Goal: Task Accomplishment & Management: Manage account settings

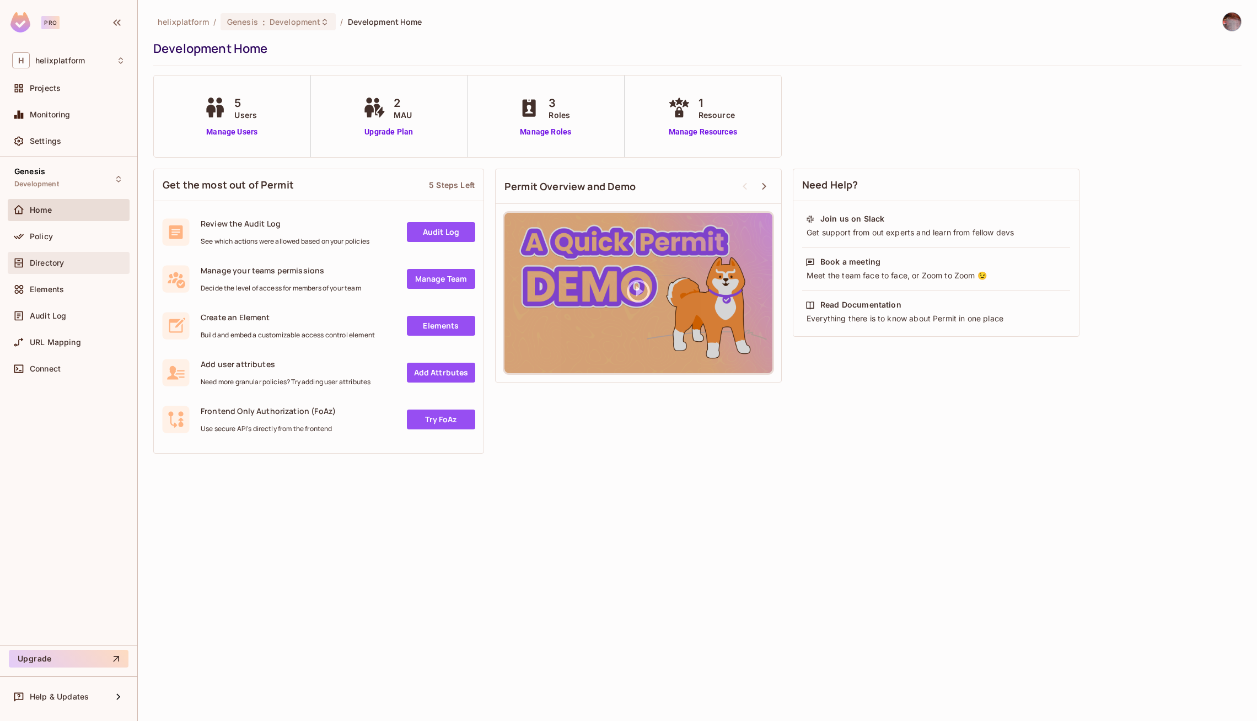
click at [57, 273] on div "Directory" at bounding box center [69, 263] width 122 height 22
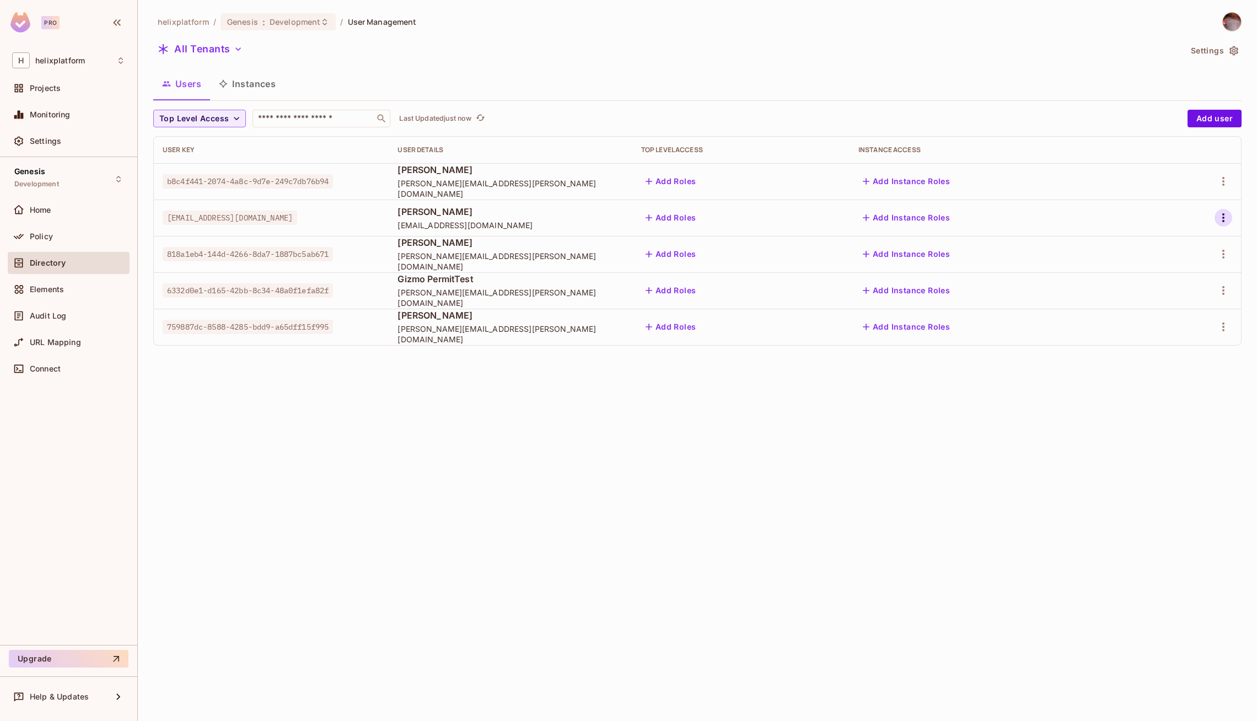
click at [1225, 210] on button "button" at bounding box center [1224, 218] width 18 height 18
click at [1179, 288] on div "Edit Attributes" at bounding box center [1180, 291] width 55 height 11
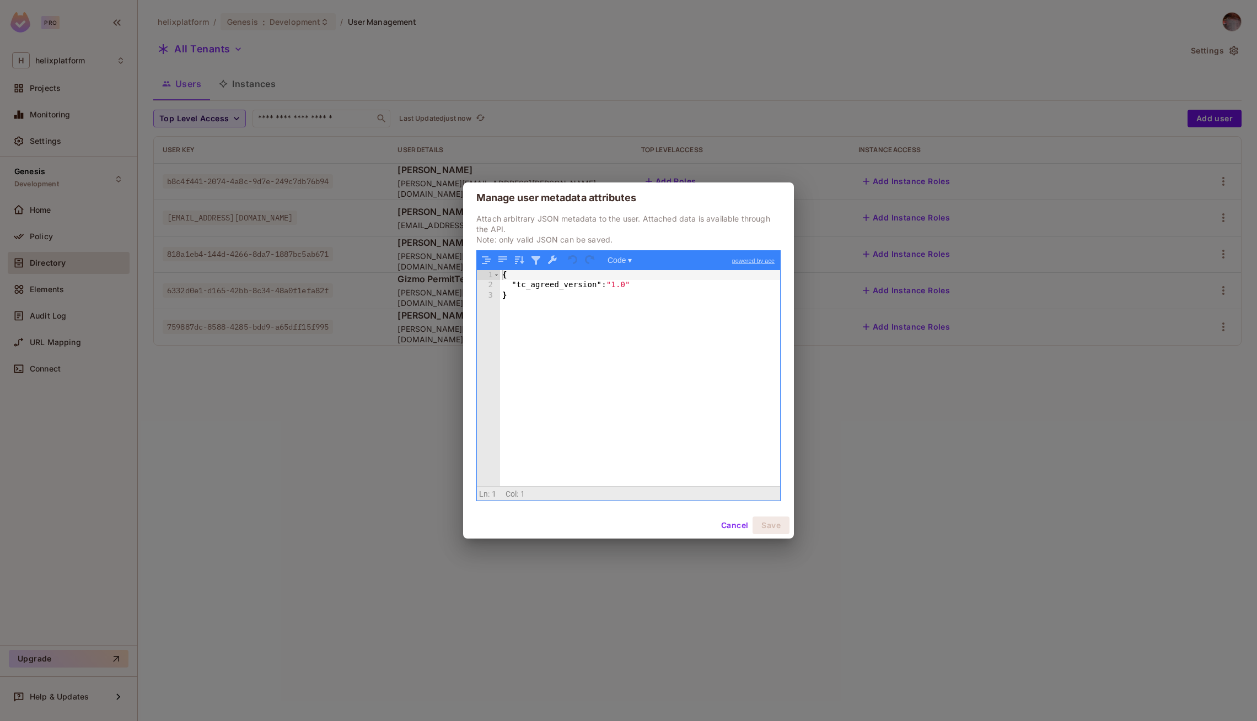
click at [627, 286] on div "{ "tc_agreed_version" : "1.0" }" at bounding box center [640, 388] width 281 height 237
click at [778, 529] on button "Save" at bounding box center [771, 526] width 37 height 18
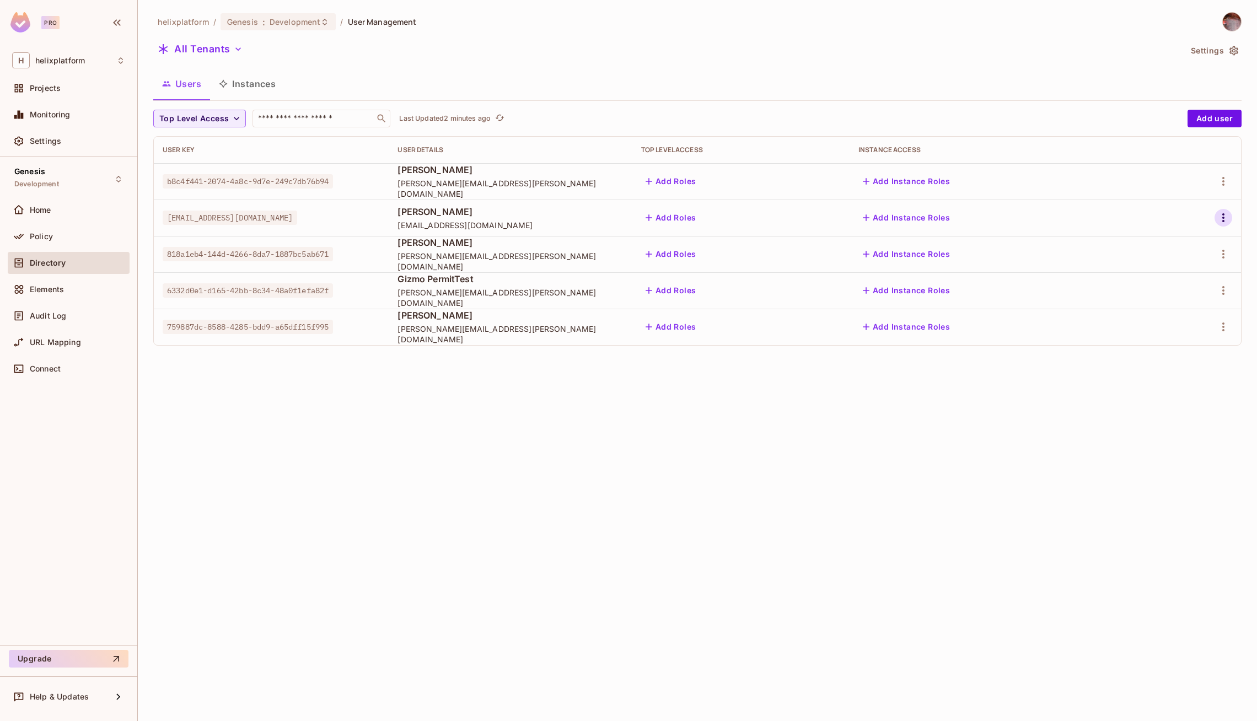
click at [1222, 215] on icon "button" at bounding box center [1223, 217] width 13 height 13
click at [1162, 284] on span "Edit Attributes" at bounding box center [1179, 292] width 61 height 18
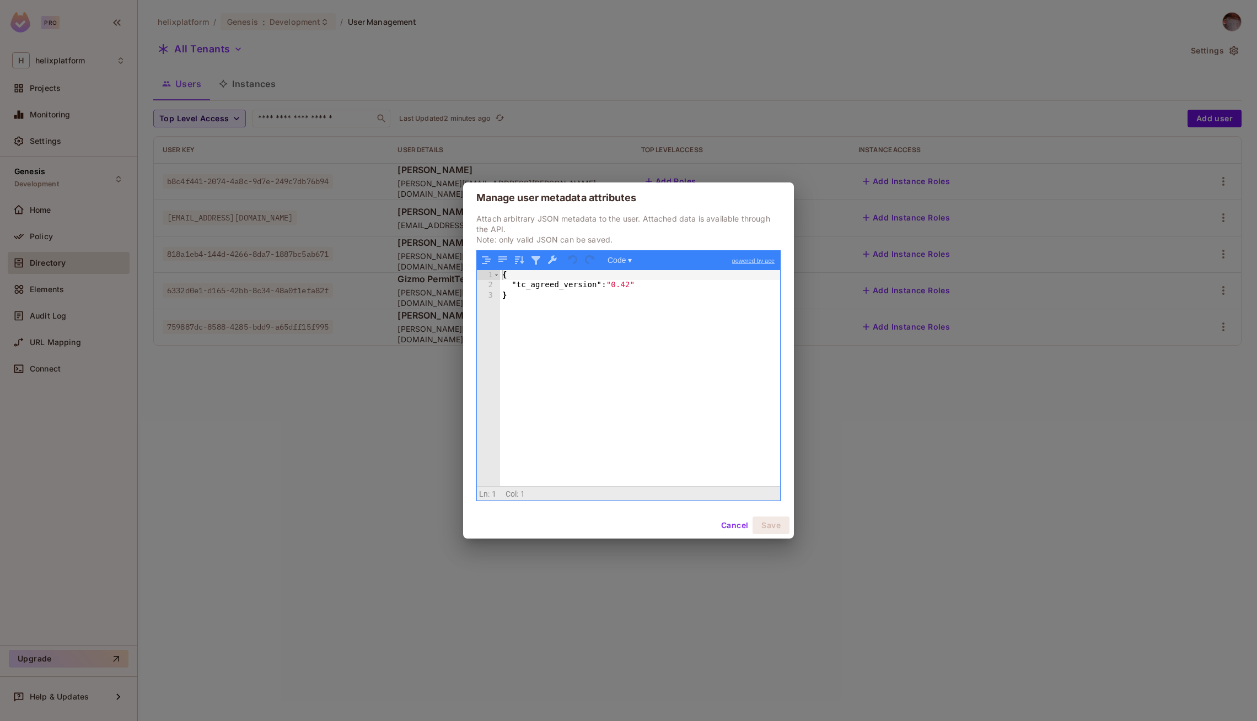
click at [628, 285] on div "{ "tc_agreed_version" : "0.42" }" at bounding box center [640, 388] width 281 height 237
click at [766, 518] on button "Save" at bounding box center [771, 526] width 37 height 18
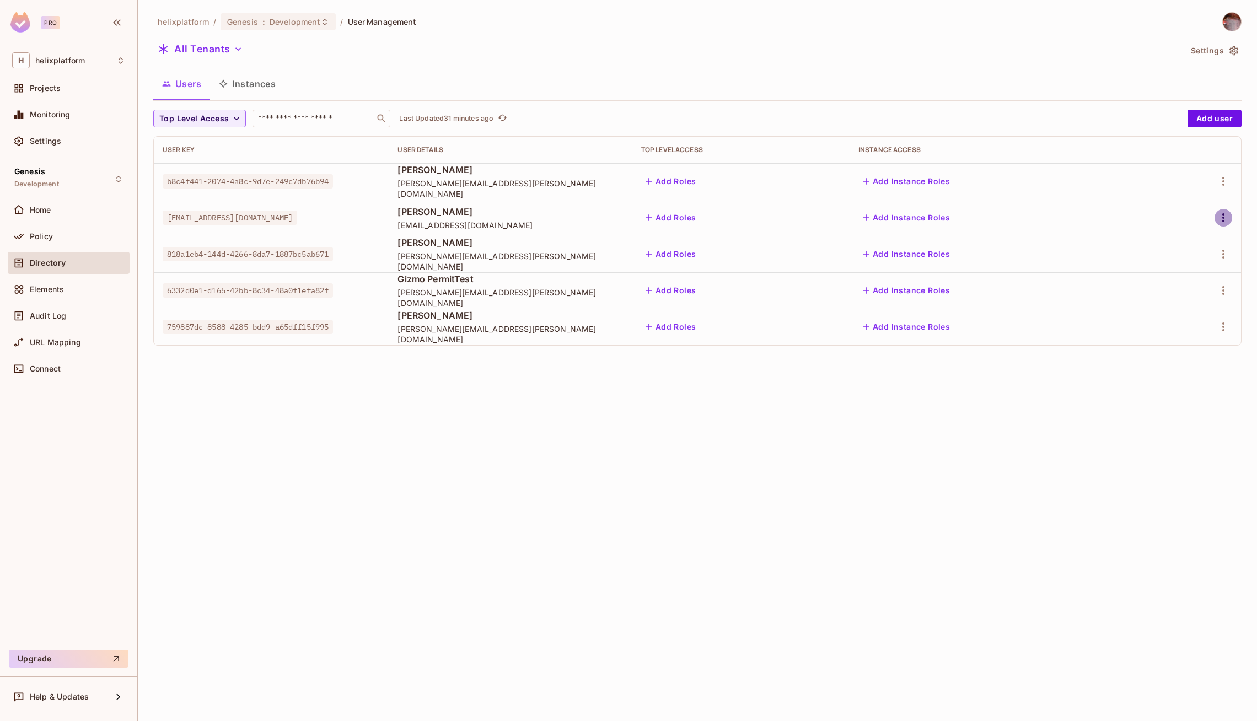
click at [1228, 217] on icon "button" at bounding box center [1223, 217] width 13 height 13
click at [1168, 295] on div "Edit Attributes" at bounding box center [1180, 291] width 55 height 11
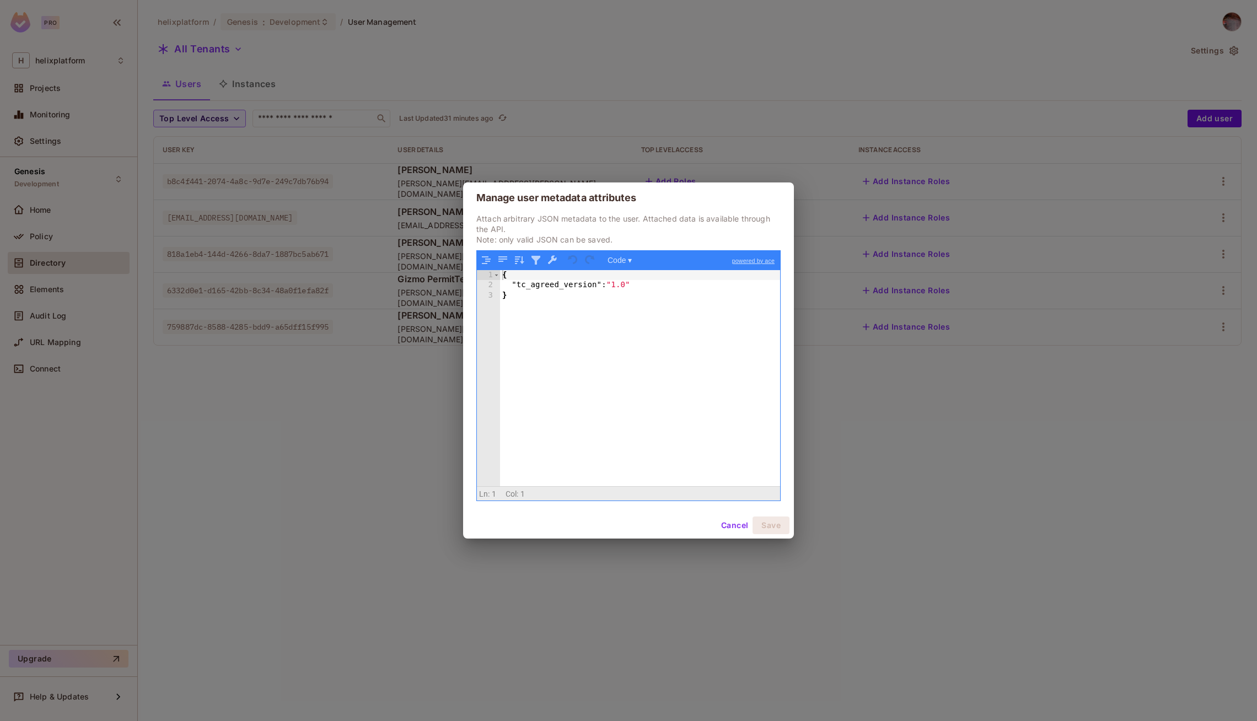
click at [620, 286] on div "{ "tc_agreed_version" : "1.0" }" at bounding box center [640, 388] width 281 height 237
click at [625, 286] on div "{ "tc_agreed_version" : "1.0" }" at bounding box center [640, 388] width 281 height 237
click at [776, 526] on button "Save" at bounding box center [771, 526] width 37 height 18
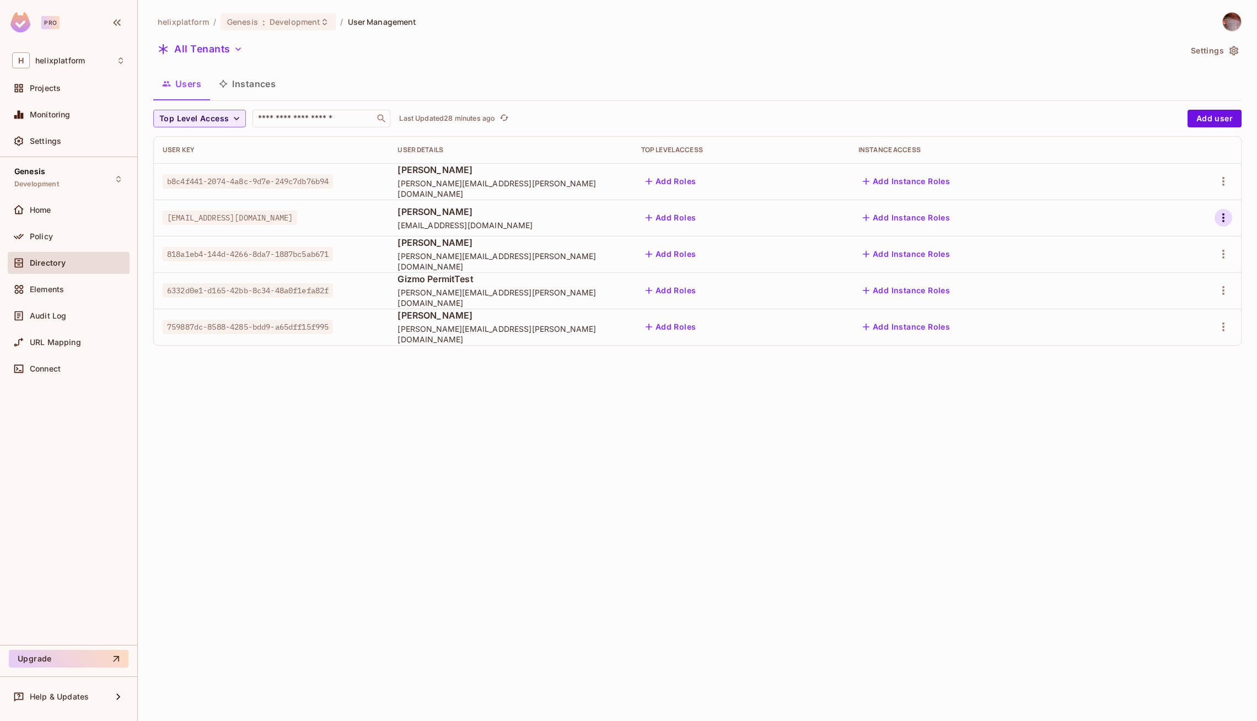
click at [1225, 213] on icon "button" at bounding box center [1223, 217] width 13 height 13
click at [1155, 248] on div "Edit" at bounding box center [1160, 243] width 15 height 11
click at [1230, 215] on icon "button" at bounding box center [1223, 217] width 13 height 13
click at [1192, 291] on div "Edit Attributes" at bounding box center [1180, 291] width 55 height 11
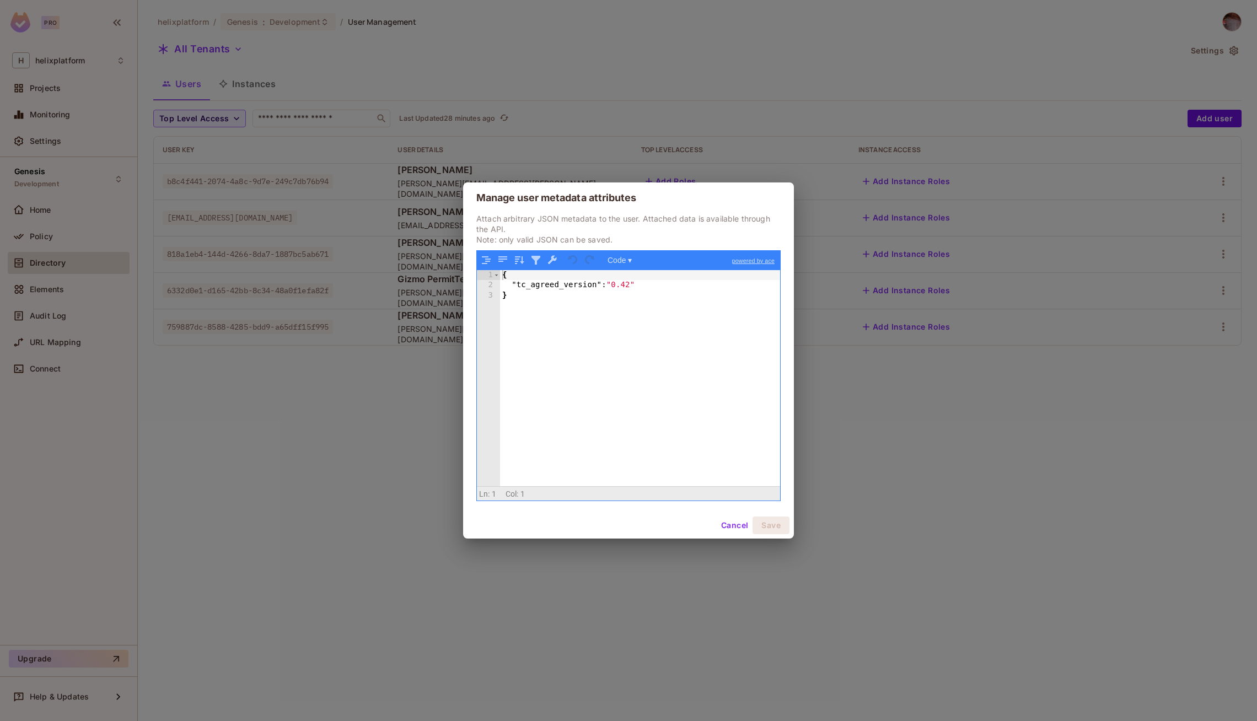
click at [631, 292] on div "{ "tc_agreed_version" : "0.42" }" at bounding box center [640, 388] width 281 height 237
click at [631, 285] on div "{ "tc_agreed_version" : "0.42" }" at bounding box center [640, 388] width 281 height 237
click at [779, 524] on button "Save" at bounding box center [771, 526] width 37 height 18
